Goal: Task Accomplishment & Management: Complete application form

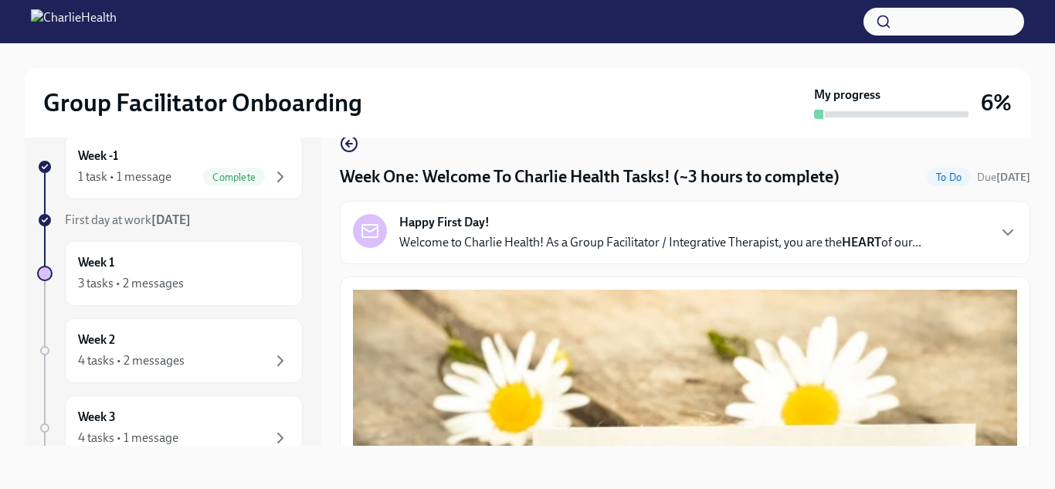
scroll to position [1568, 0]
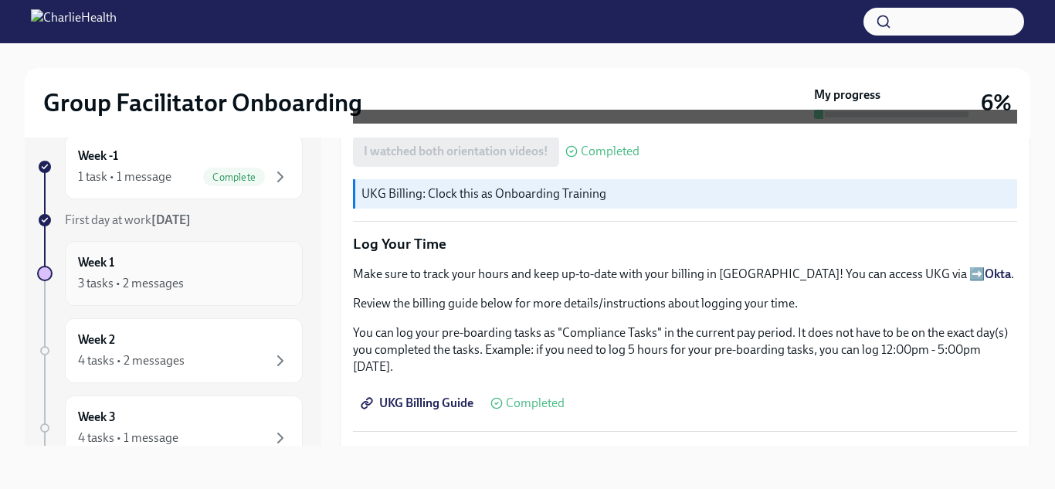
click at [137, 283] on div "3 tasks • 2 messages" at bounding box center [131, 283] width 106 height 17
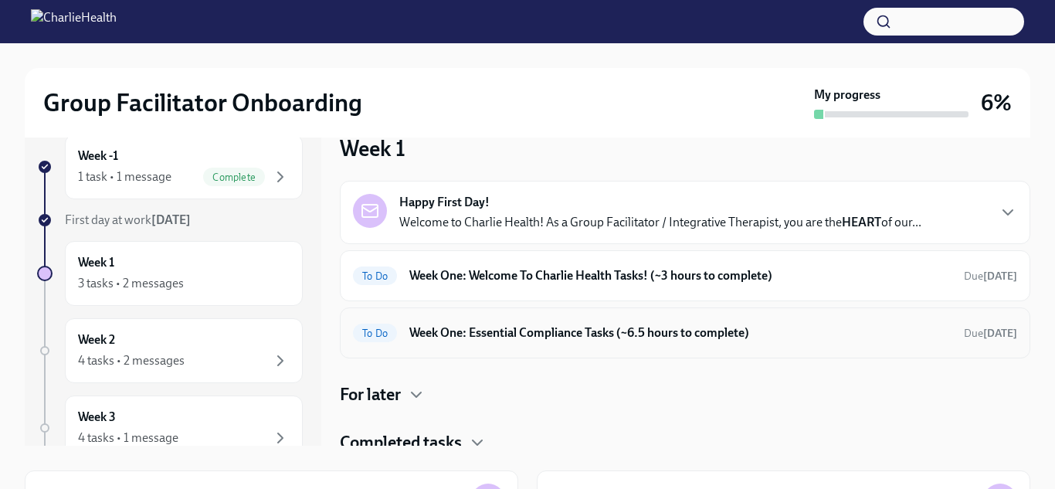
click at [502, 330] on h6 "Week One: Essential Compliance Tasks (~6.5 hours to complete)" at bounding box center [680, 332] width 542 height 17
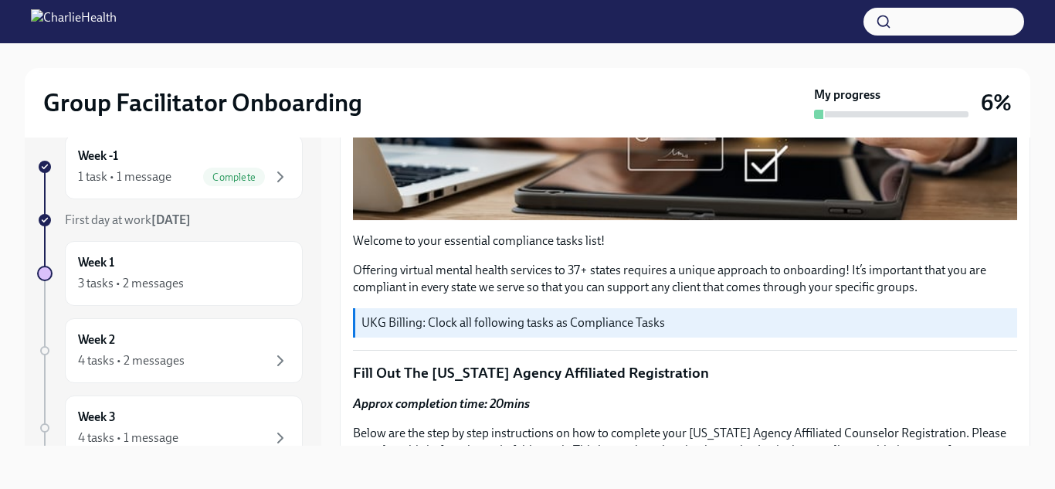
scroll to position [415, 0]
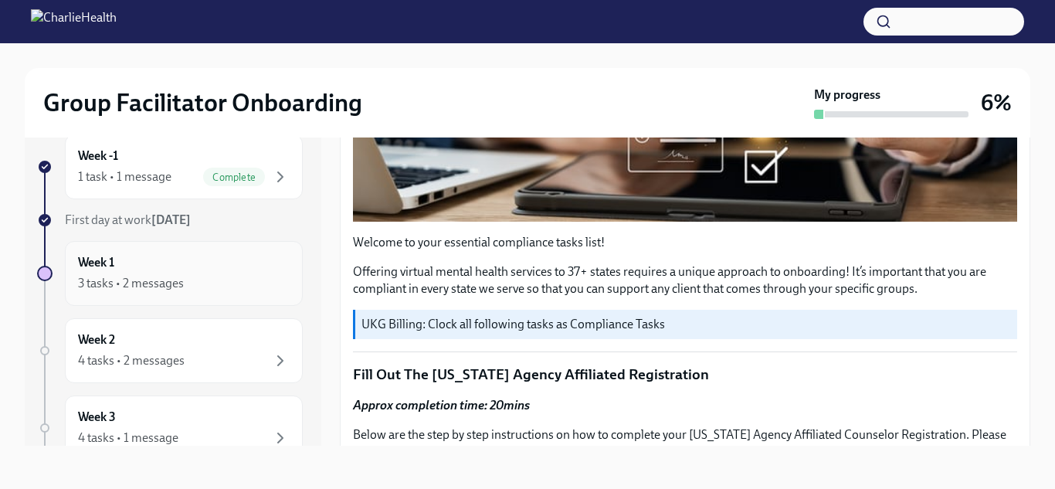
click at [170, 275] on div "3 tasks • 2 messages" at bounding box center [131, 283] width 106 height 17
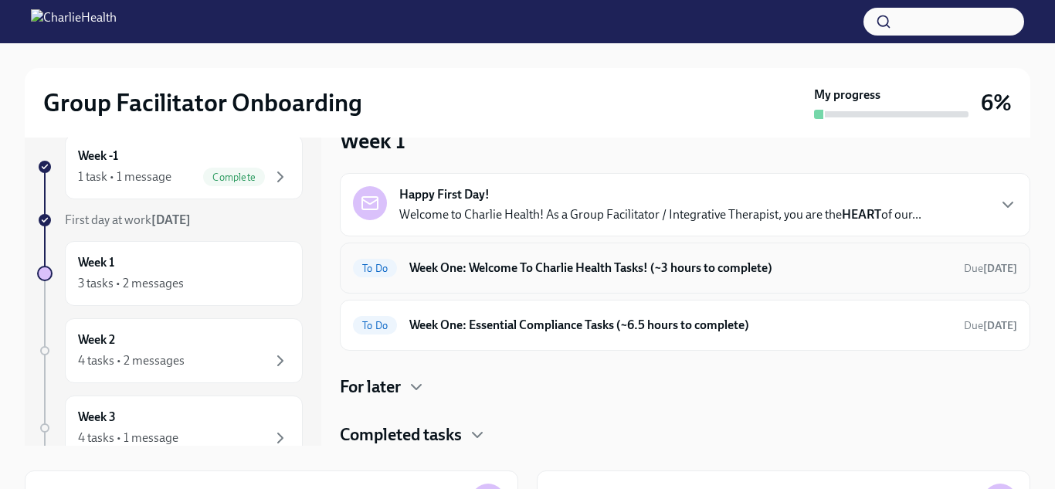
scroll to position [8, 0]
click at [407, 430] on h4 "Completed tasks" at bounding box center [401, 434] width 122 height 23
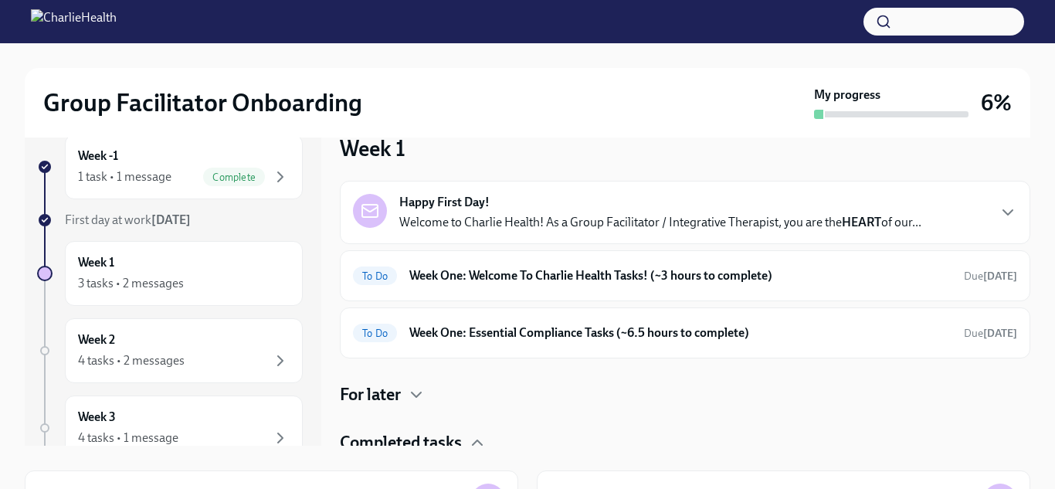
scroll to position [72, 0]
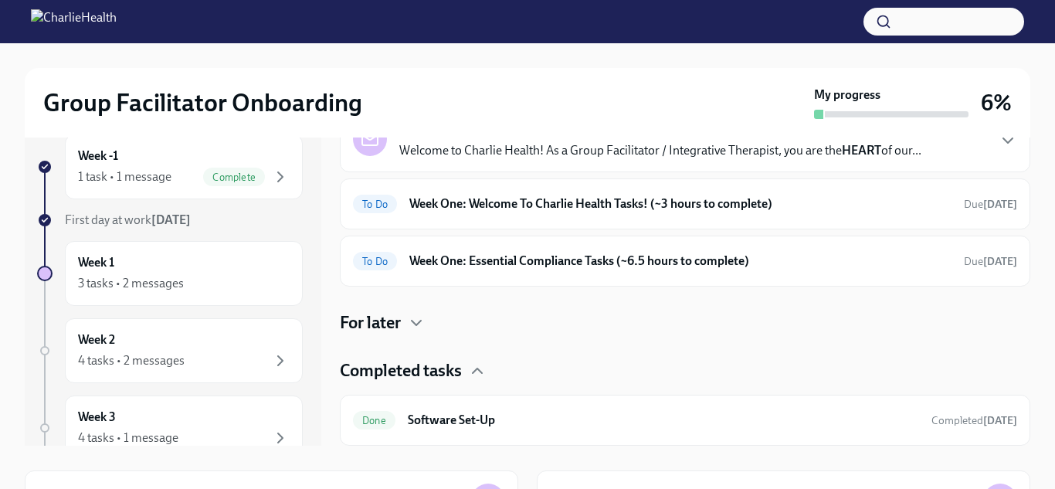
click at [384, 311] on h4 "For later" at bounding box center [370, 322] width 61 height 23
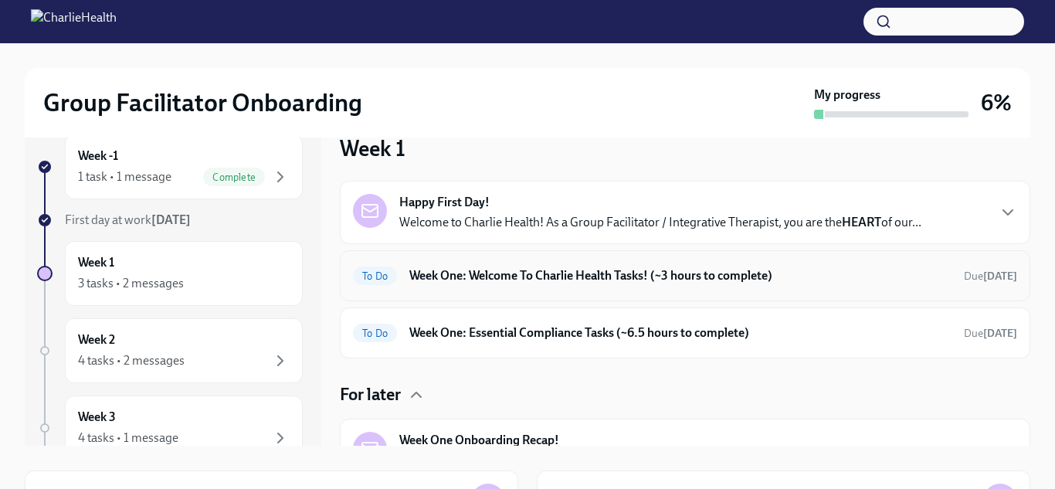
scroll to position [2, 0]
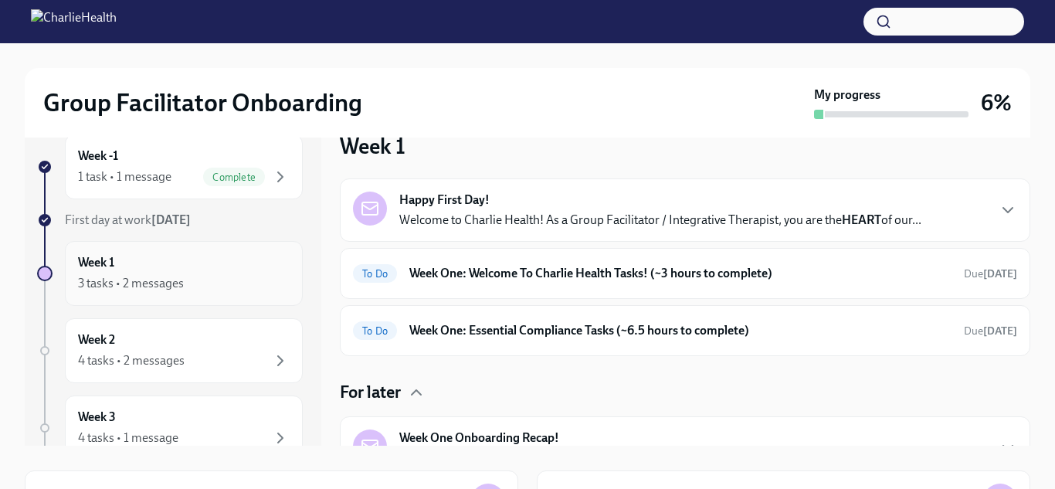
click at [144, 270] on div "Week 1 3 tasks • 2 messages" at bounding box center [184, 273] width 212 height 39
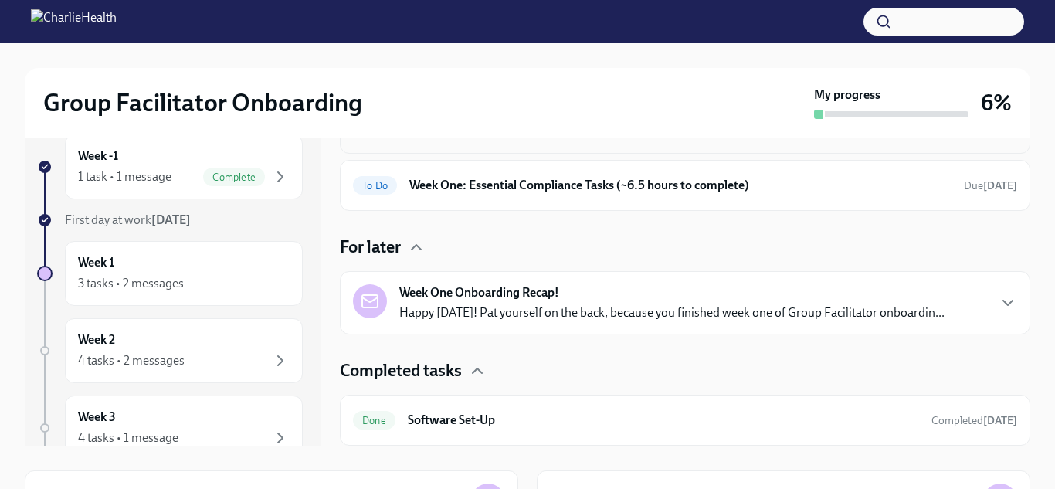
scroll to position [147, 0]
click at [507, 294] on strong "Week One Onboarding Recap!" at bounding box center [479, 293] width 160 height 17
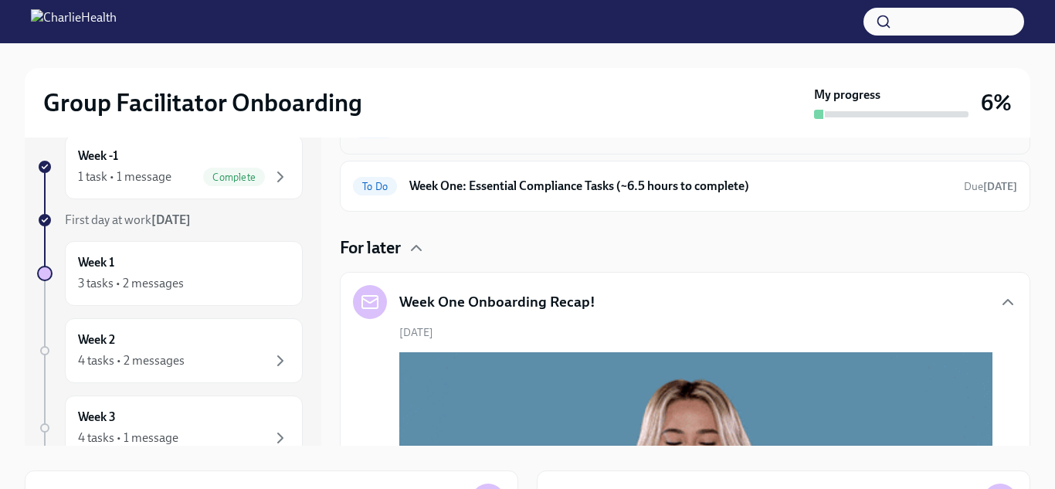
click at [507, 294] on h5 "Week One Onboarding Recap!" at bounding box center [497, 302] width 196 height 20
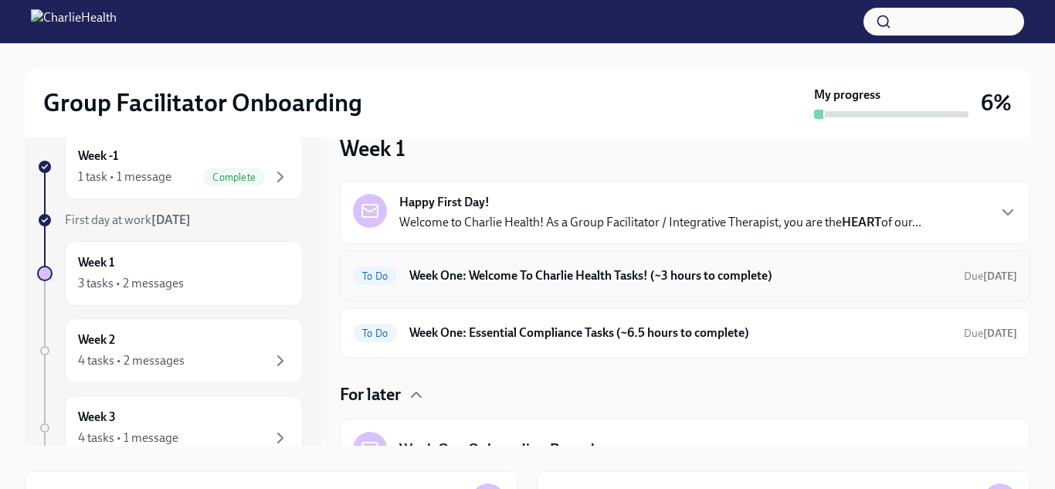
scroll to position [0, 0]
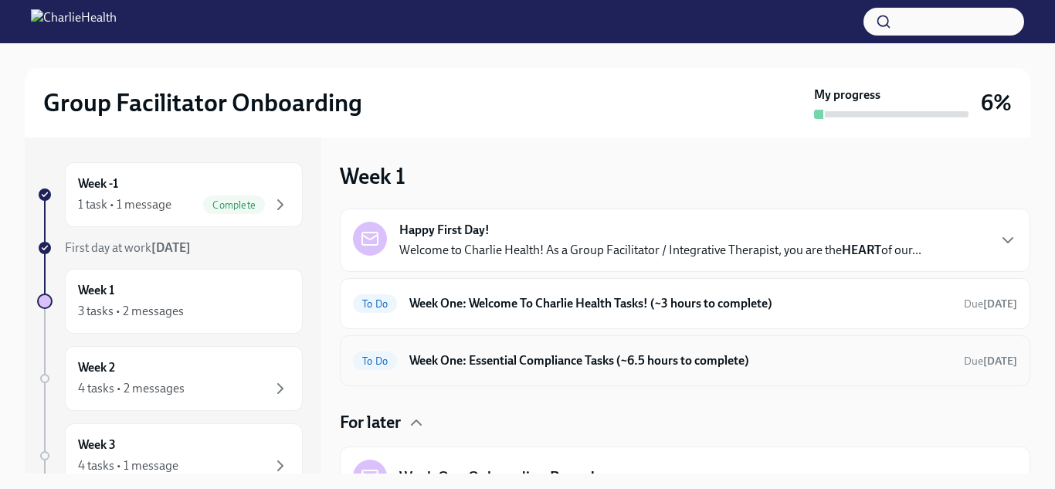
click at [447, 359] on h6 "Week One: Essential Compliance Tasks (~6.5 hours to complete)" at bounding box center [680, 360] width 542 height 17
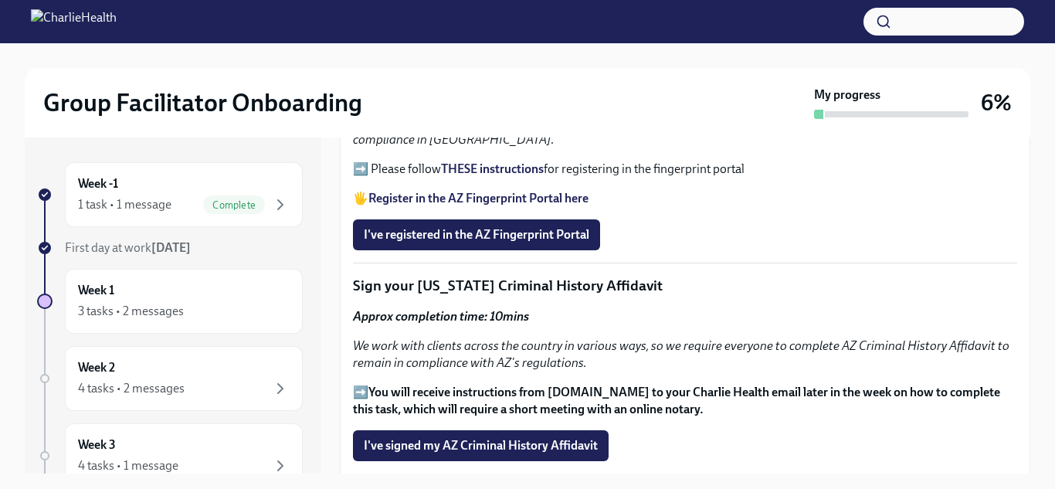
scroll to position [1747, 0]
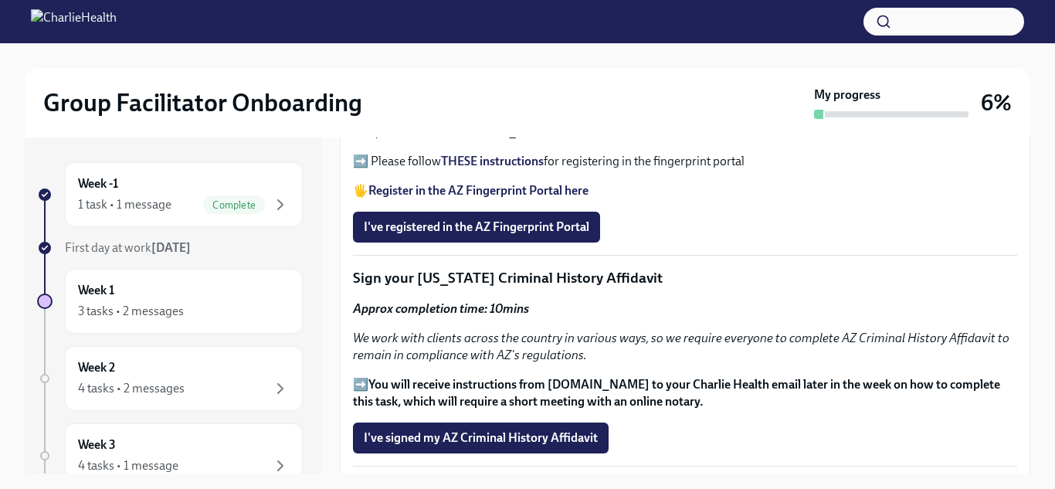
click at [447, 359] on em "We work with clients across the country in various ways, so we require everyone…" at bounding box center [681, 347] width 657 height 32
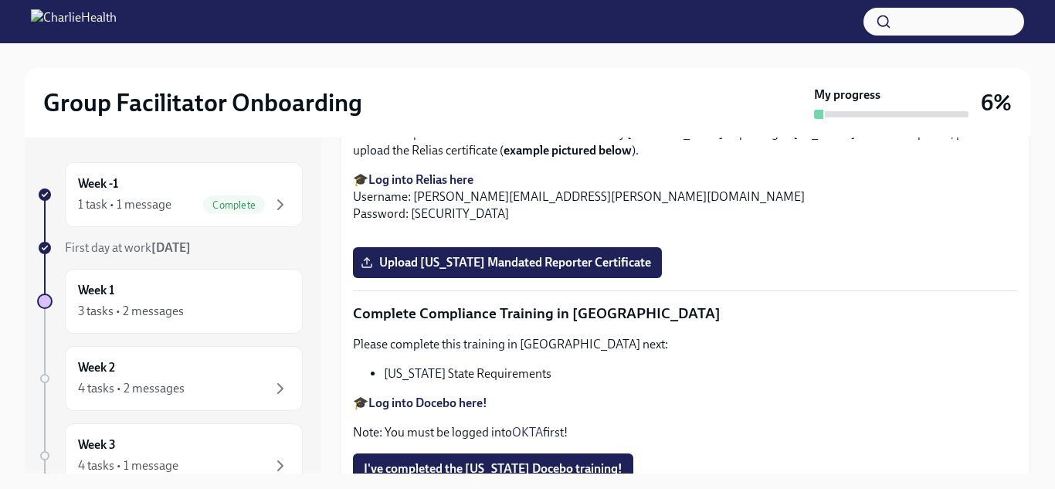
scroll to position [2452, 0]
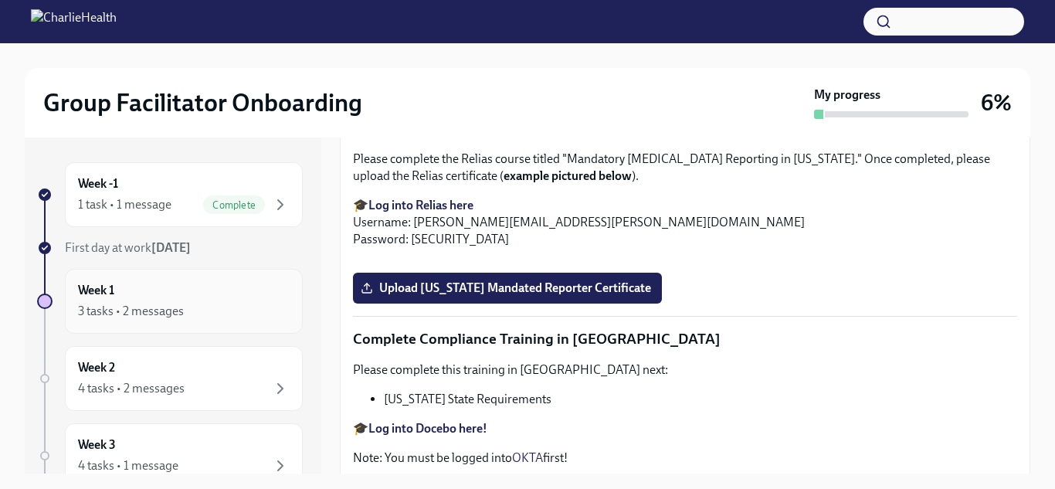
click at [121, 324] on div "Week 1 3 tasks • 2 messages" at bounding box center [184, 301] width 238 height 65
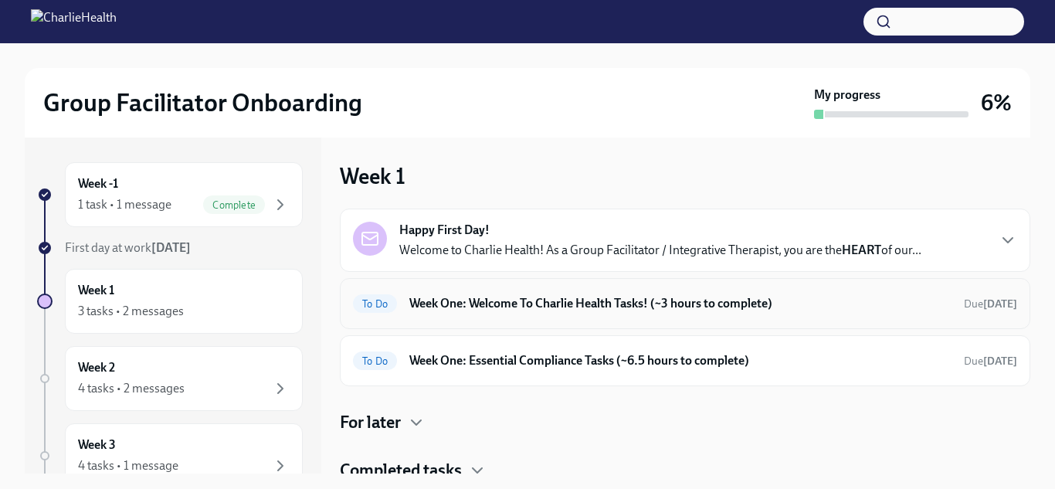
click at [521, 302] on h6 "Week One: Welcome To Charlie Health Tasks! (~3 hours to complete)" at bounding box center [680, 303] width 542 height 17
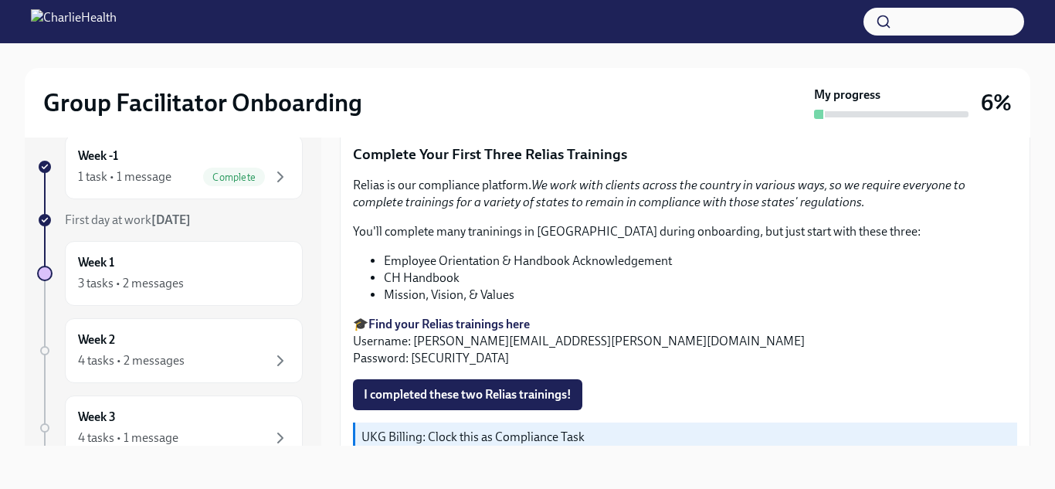
scroll to position [1866, 0]
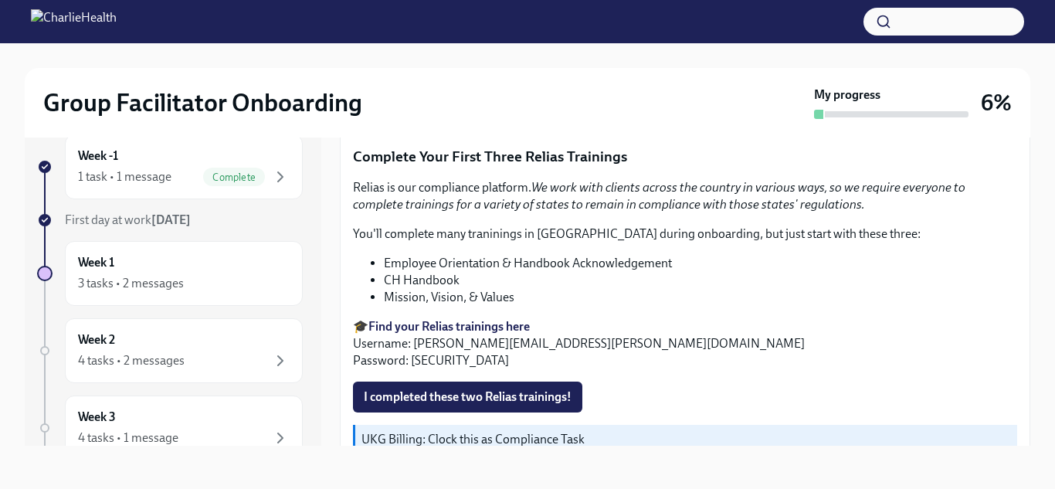
click at [453, 319] on strong "Find your Relias trainings here" at bounding box center [449, 326] width 161 height 15
click at [492, 255] on li "Employee Orientation & Handbook Acknowledgement" at bounding box center [701, 263] width 634 height 17
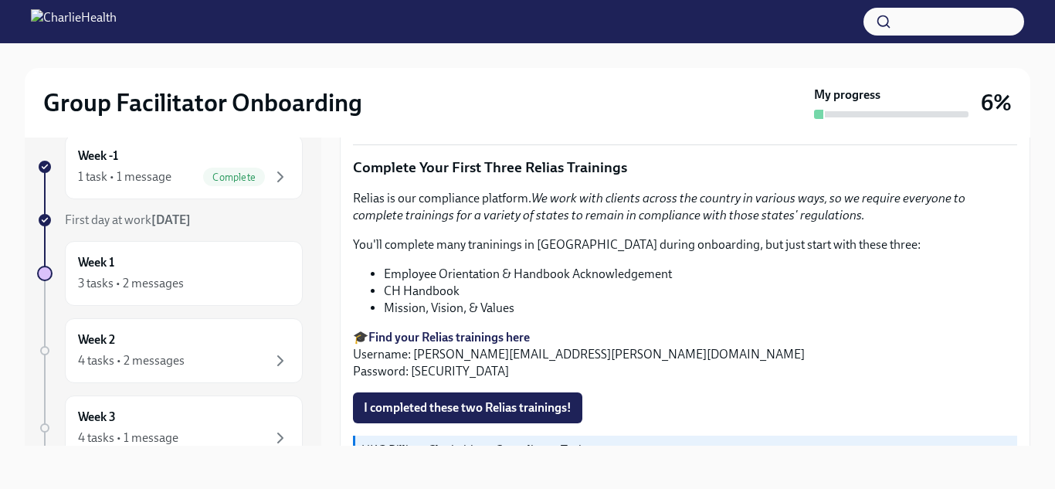
scroll to position [1856, 0]
click at [458, 329] on strong "Find your Relias trainings here" at bounding box center [449, 336] width 161 height 15
click at [418, 399] on span "I completed these two Relias trainings!" at bounding box center [468, 406] width 208 height 15
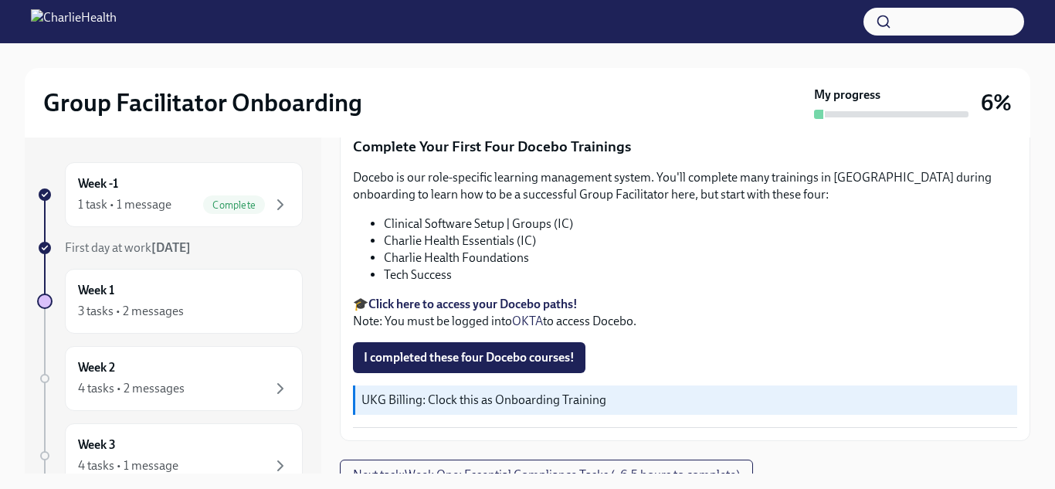
scroll to position [2233, 0]
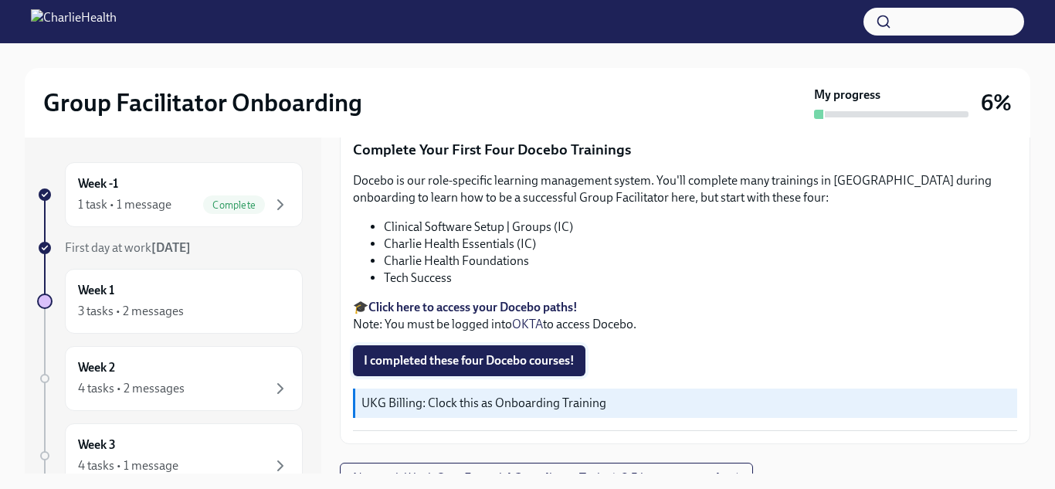
click at [457, 353] on span "I completed these four Docebo courses!" at bounding box center [469, 360] width 211 height 15
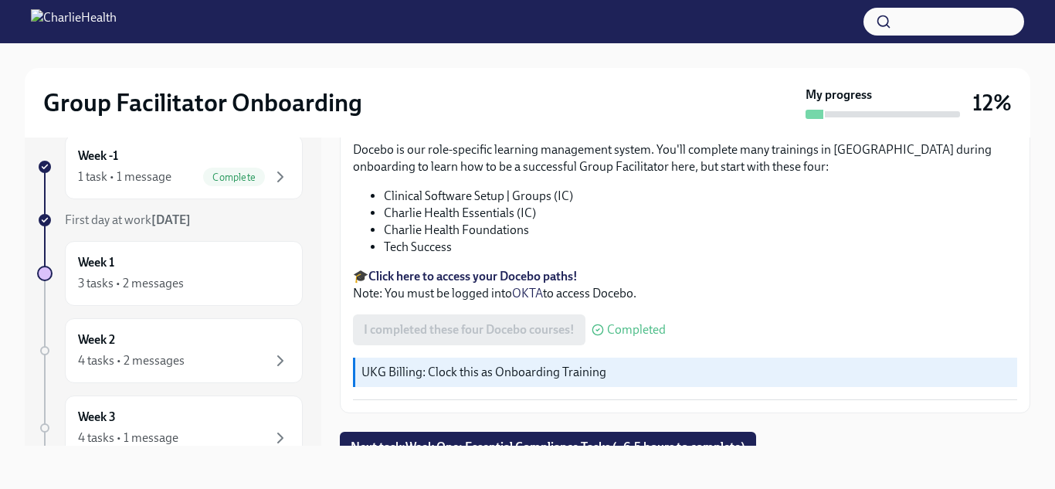
scroll to position [2236, 0]
click at [416, 270] on strong "Click here to access your Docebo paths!" at bounding box center [473, 277] width 209 height 15
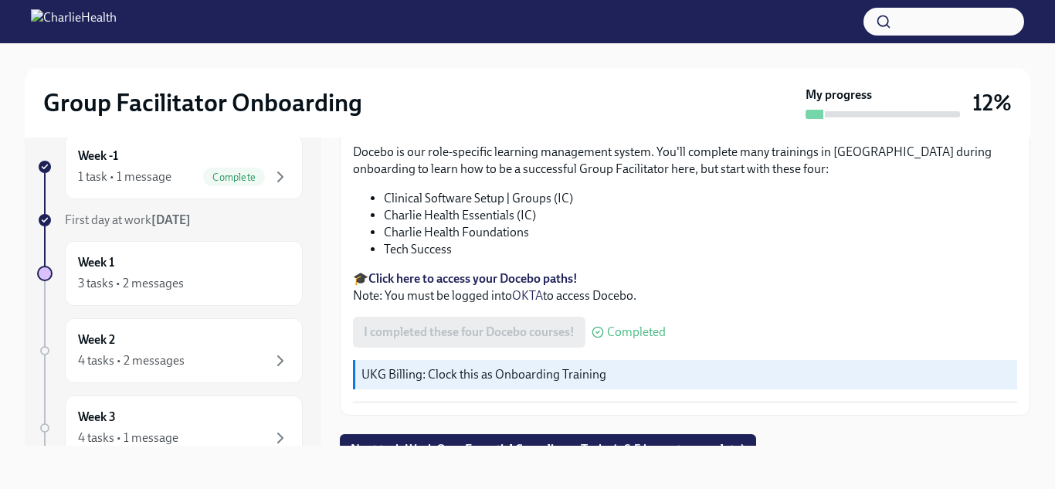
click at [481, 271] on strong "Click here to access your Docebo paths!" at bounding box center [473, 278] width 209 height 15
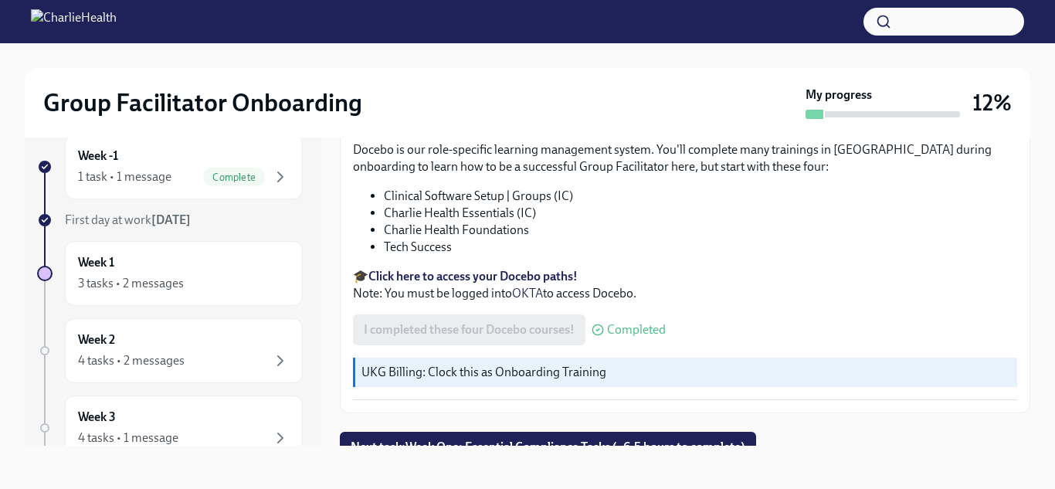
click at [467, 269] on strong "Click here to access your Docebo paths!" at bounding box center [473, 276] width 209 height 15
click at [466, 317] on div "I completed these four Docebo courses! Completed" at bounding box center [509, 329] width 313 height 31
click at [488, 269] on strong "Click here to access your Docebo paths!" at bounding box center [473, 276] width 209 height 15
